Goal: Task Accomplishment & Management: Manage account settings

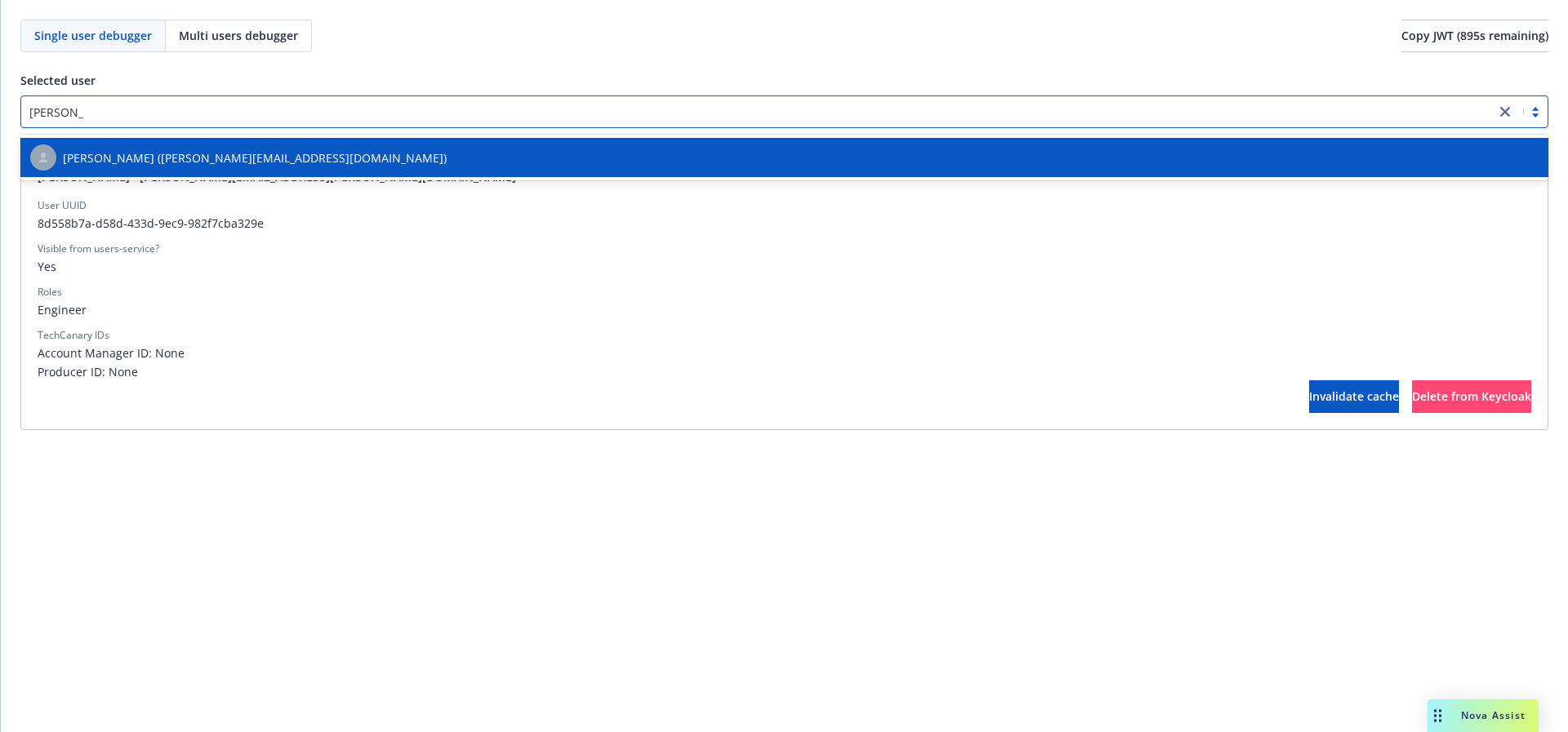
type input "[PERSON_NAME]"
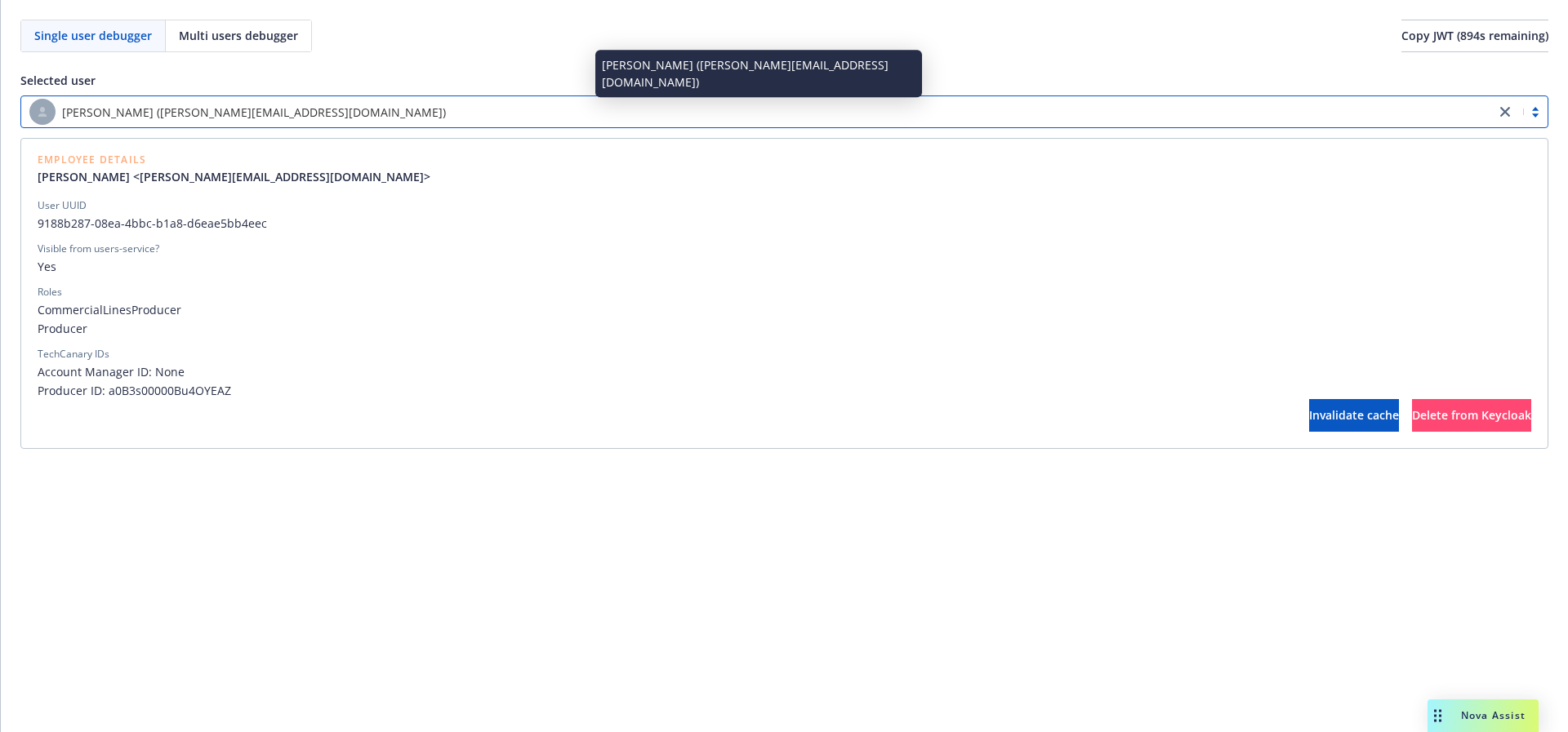
click at [834, 325] on span "Producer" at bounding box center [784, 329] width 1494 height 17
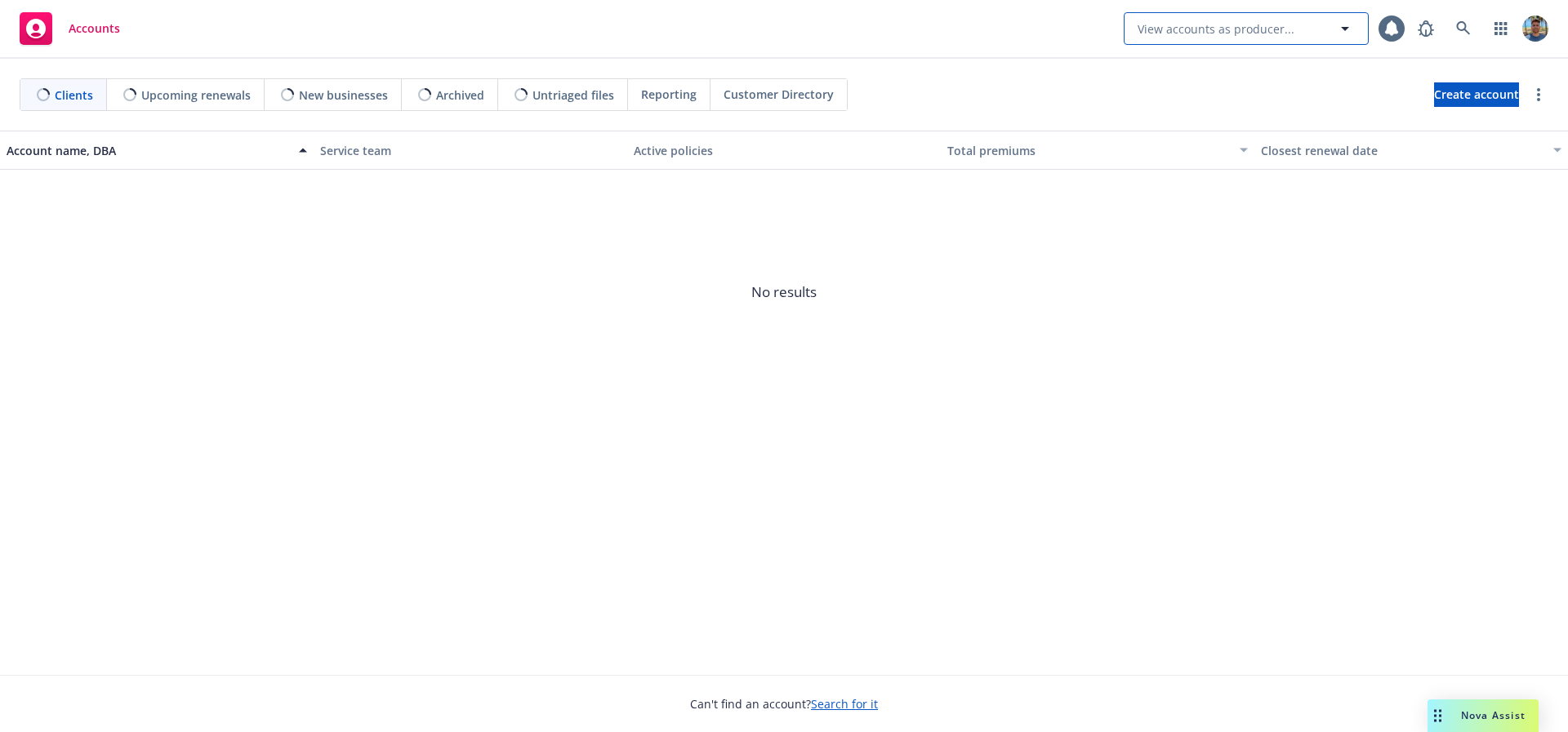
click at [1195, 26] on span "View accounts as producer..." at bounding box center [1216, 28] width 156 height 17
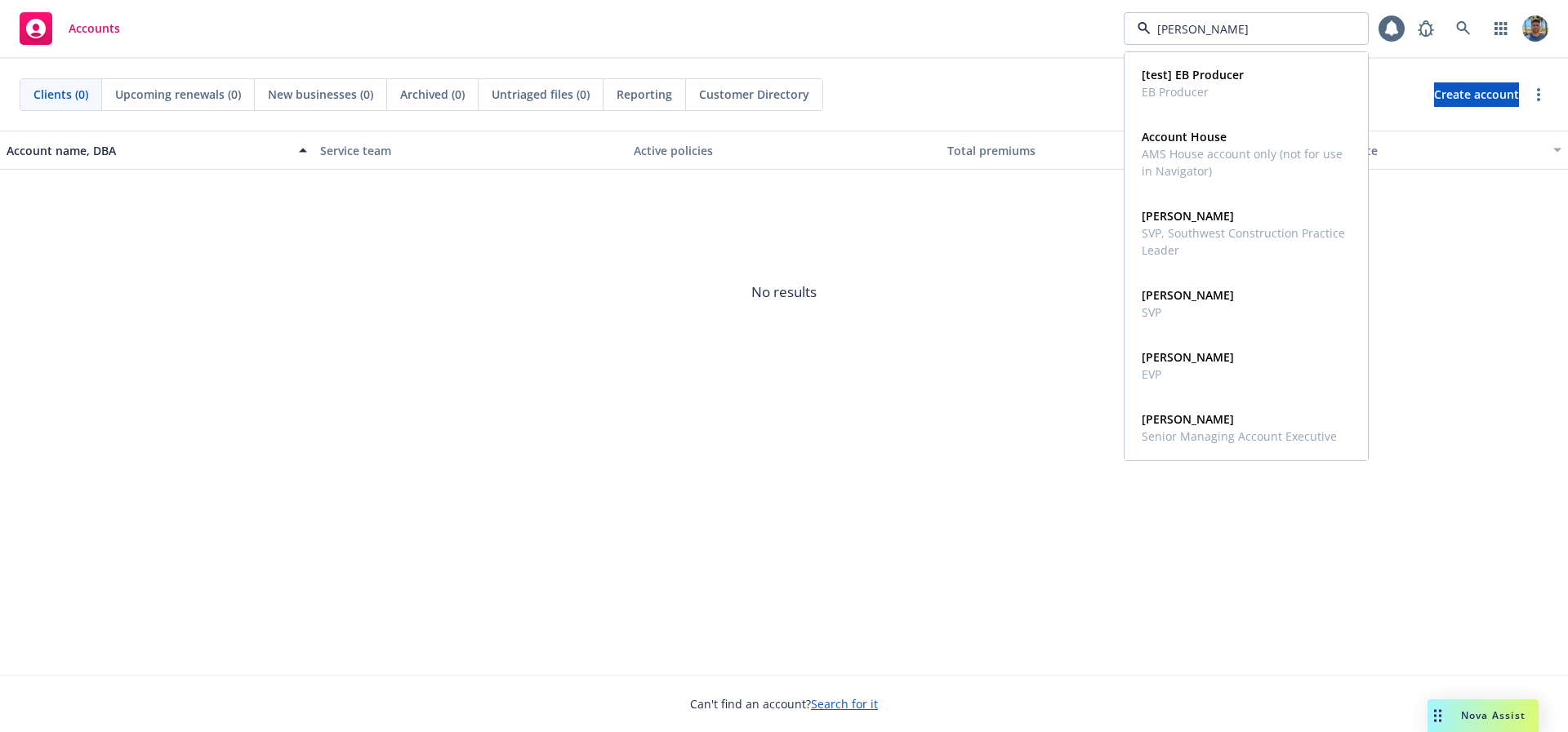
type input "[PERSON_NAME]"
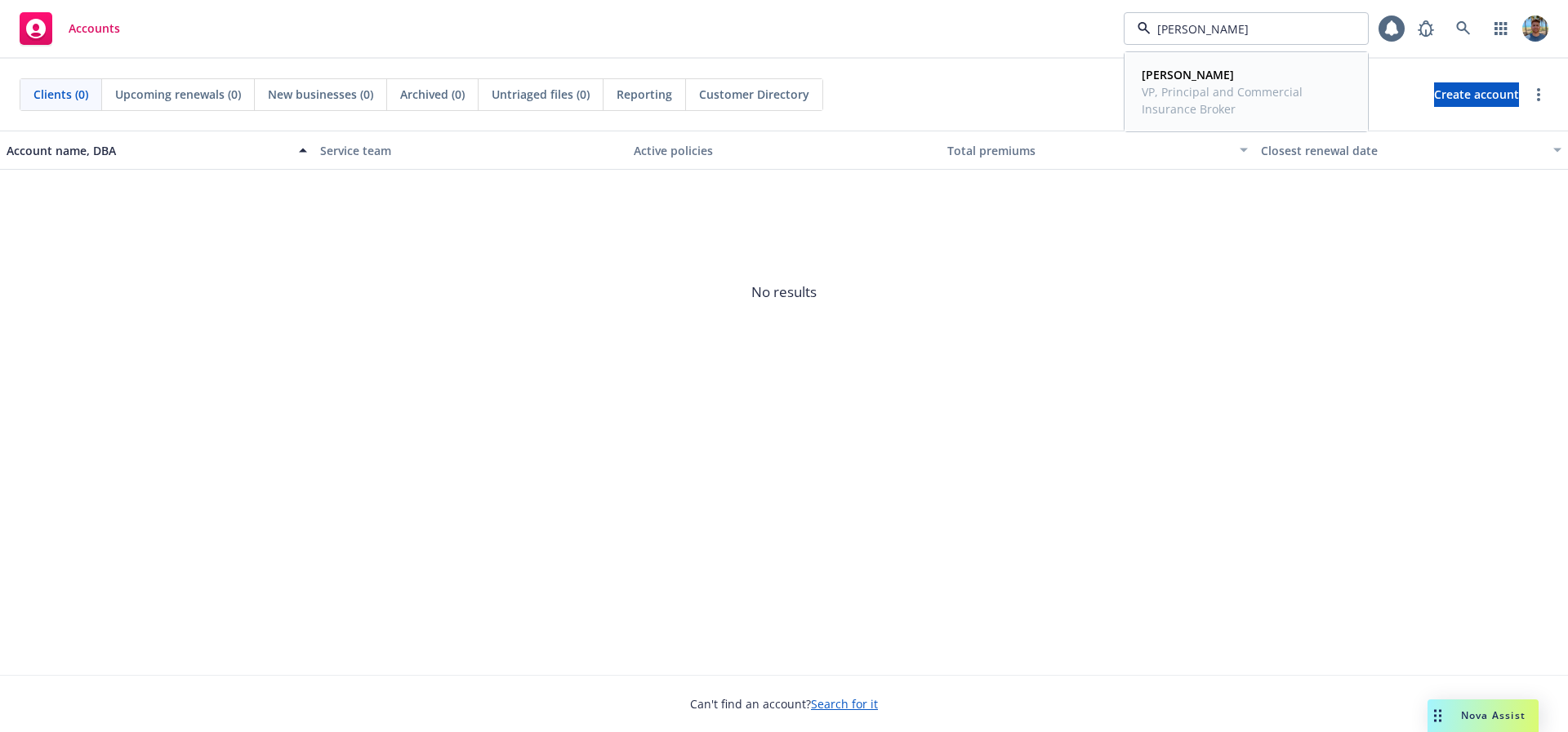
click at [1187, 102] on span "VP, Principal and Commercial Insurance Broker" at bounding box center [1244, 100] width 206 height 34
